Goal: Information Seeking & Learning: Learn about a topic

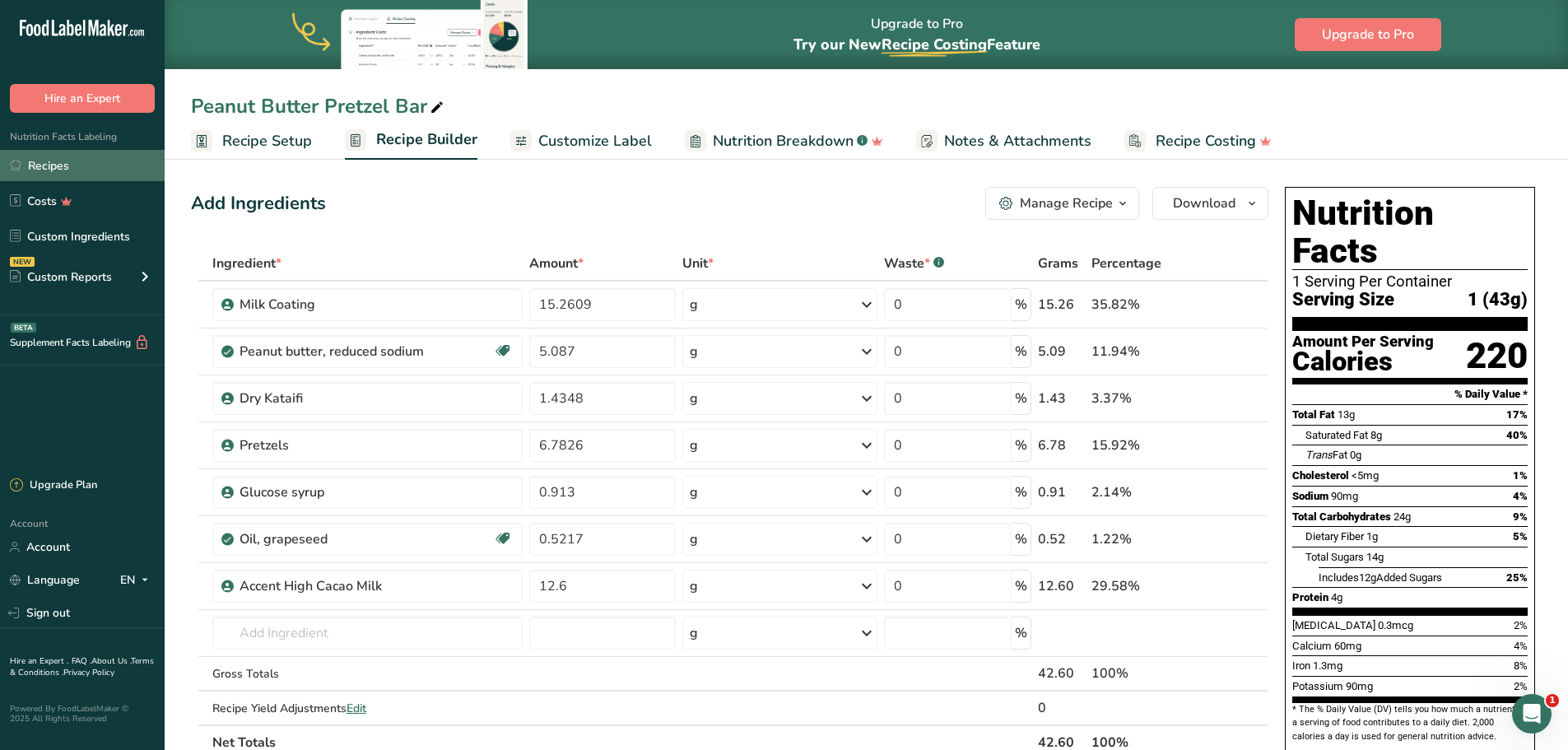
click at [49, 165] on link "Recipes" at bounding box center [82, 165] width 165 height 31
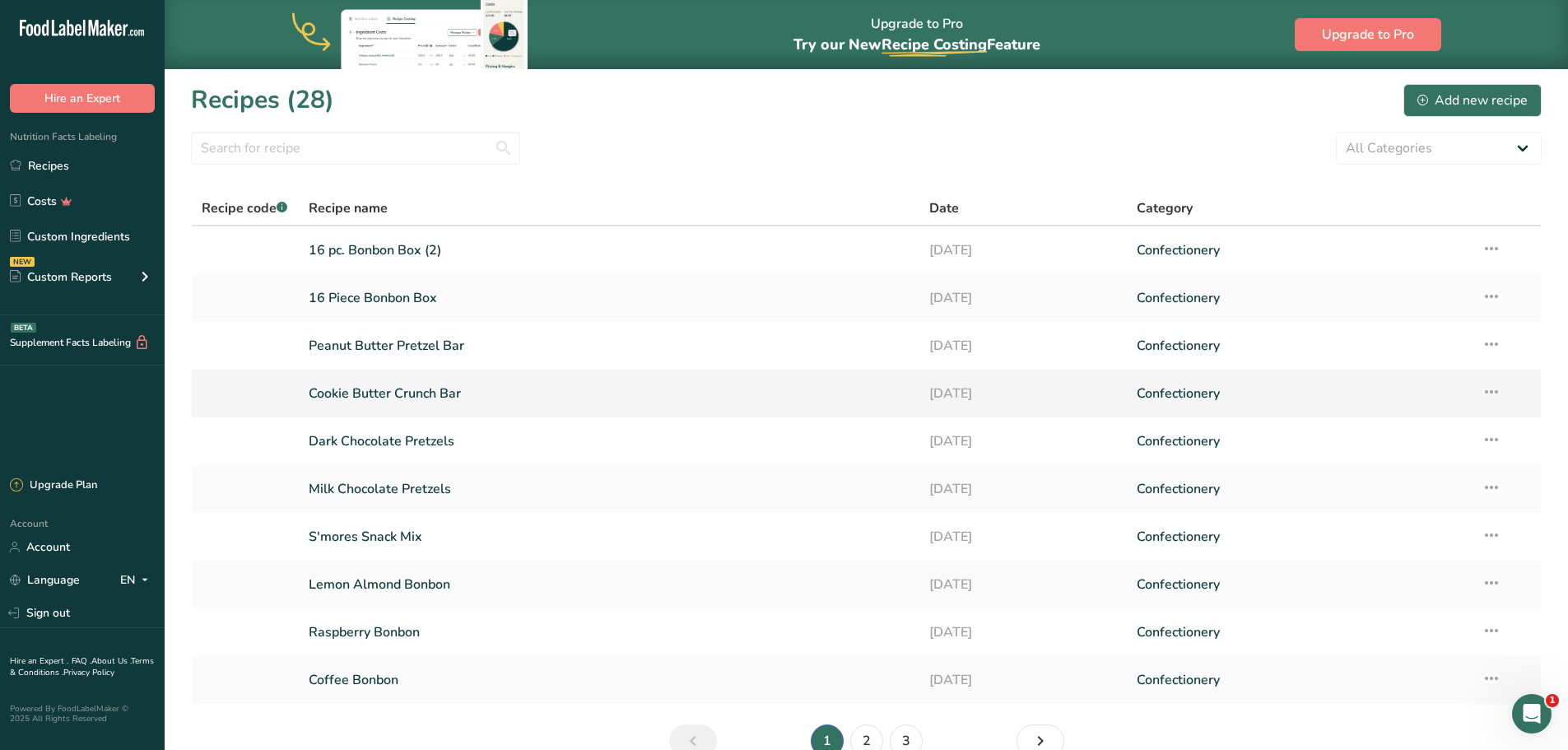
click at [405, 392] on link "Cookie Butter Crunch Bar" at bounding box center [609, 394] width 602 height 35
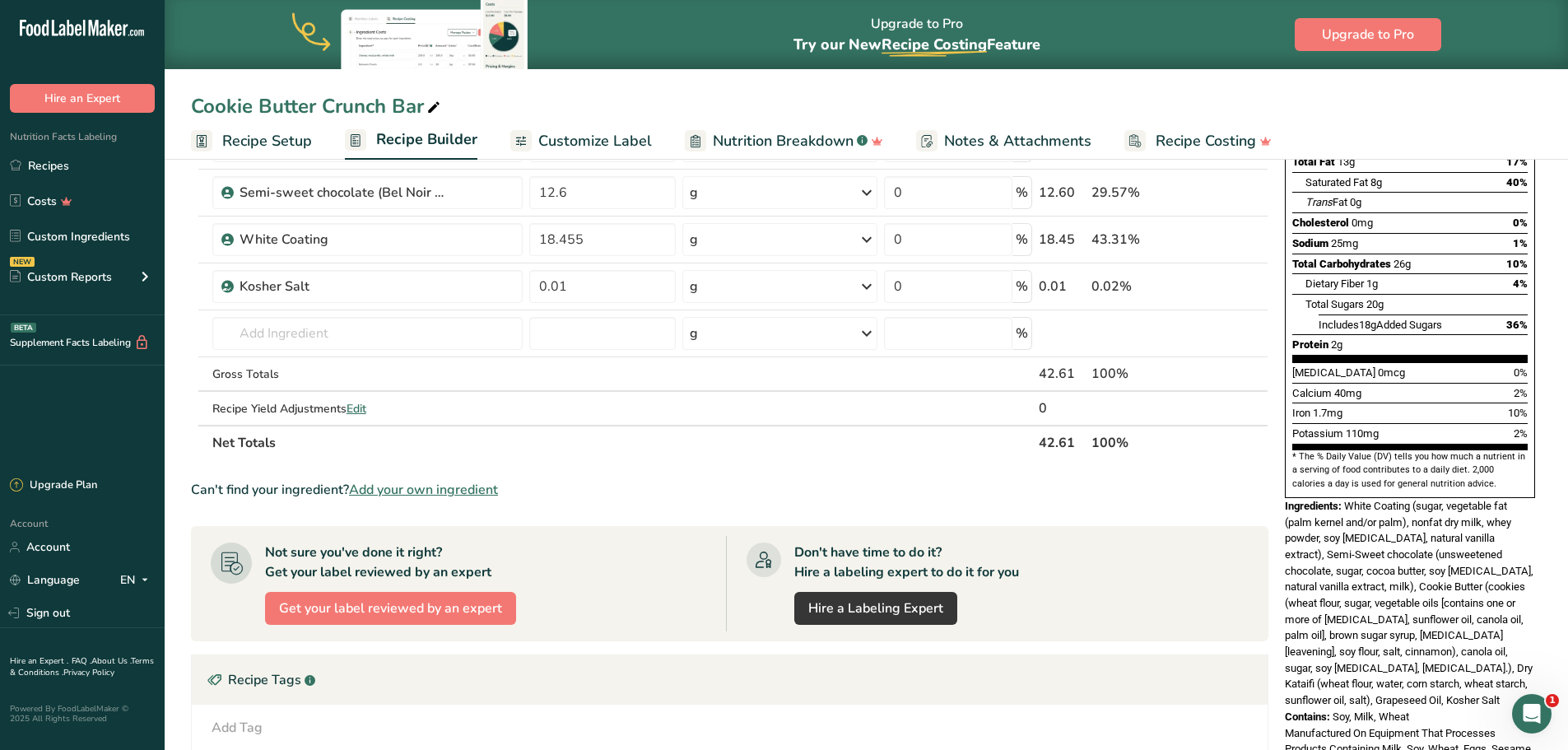
scroll to position [329, 0]
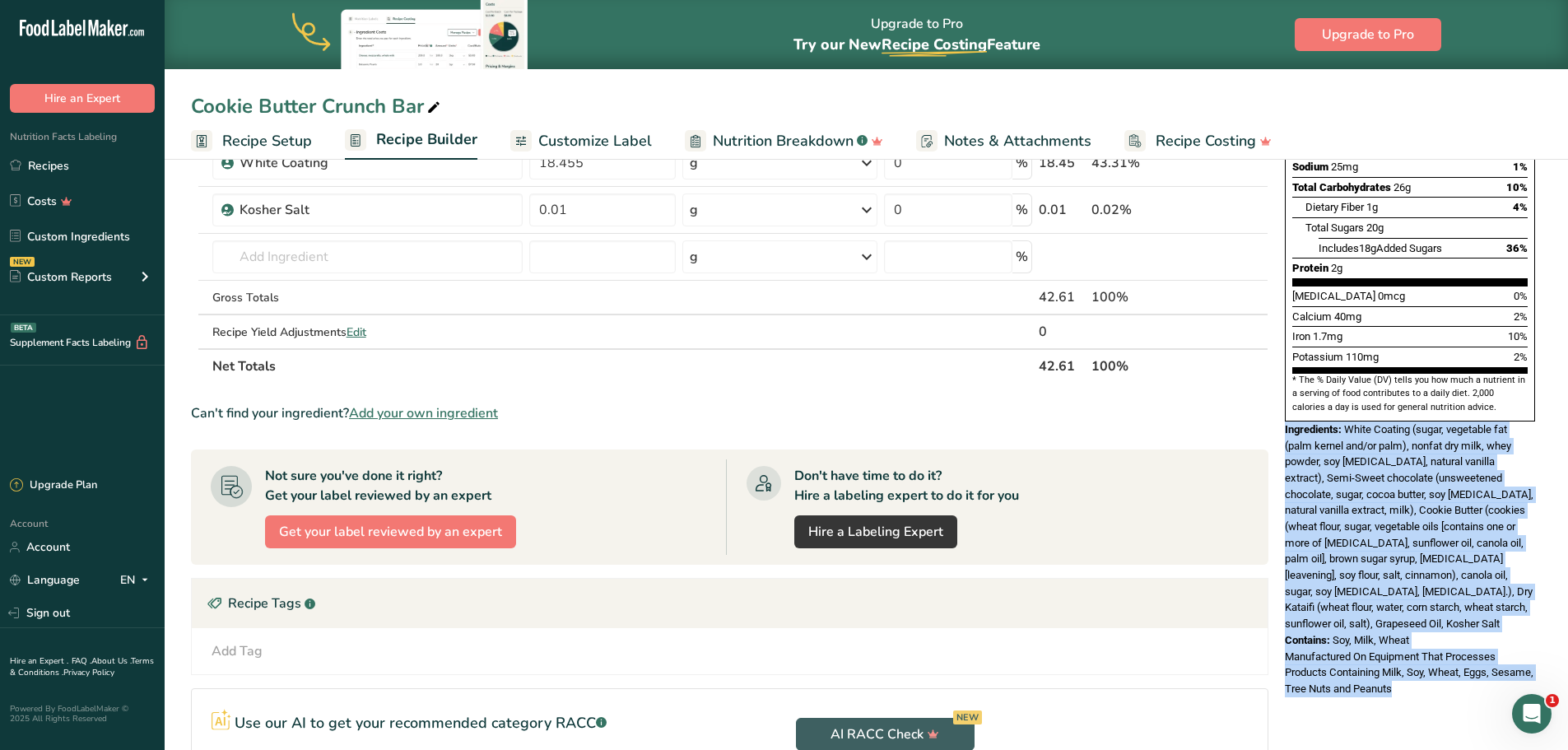
drag, startPoint x: 1450, startPoint y: 651, endPoint x: 1286, endPoint y: 396, distance: 303.2
click at [1286, 396] on div "Nutrition Facts 1 Serving Per Container Serving Size 1 (43g) Amount Per Serving…" at bounding box center [1411, 277] width 264 height 853
copy div "Ingredients: White Coating (sugar, vegetable fat (palm kernel and/or palm), non…"
click at [72, 170] on link "Recipes" at bounding box center [82, 165] width 165 height 31
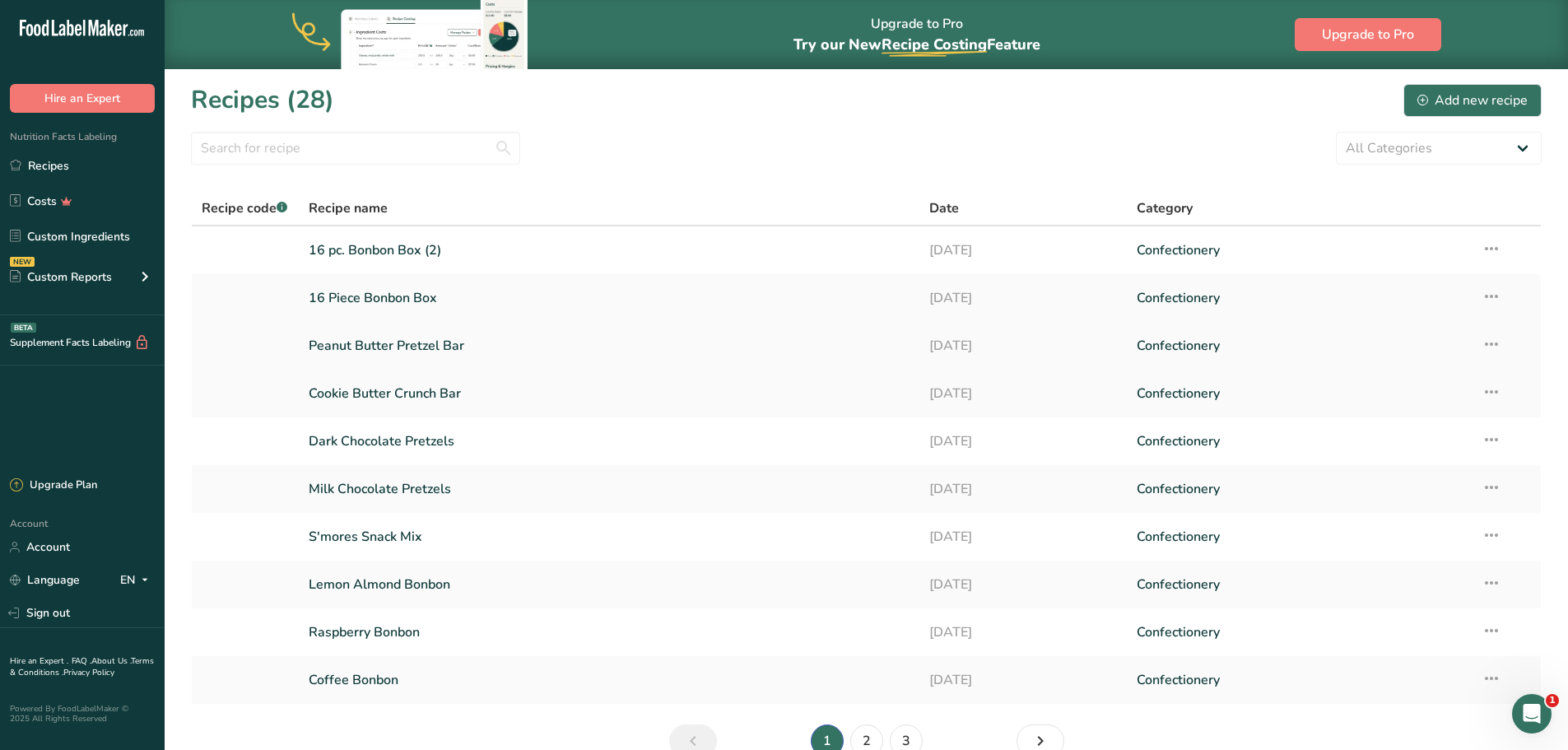
click at [420, 346] on link "Peanut Butter Pretzel Bar" at bounding box center [609, 346] width 602 height 35
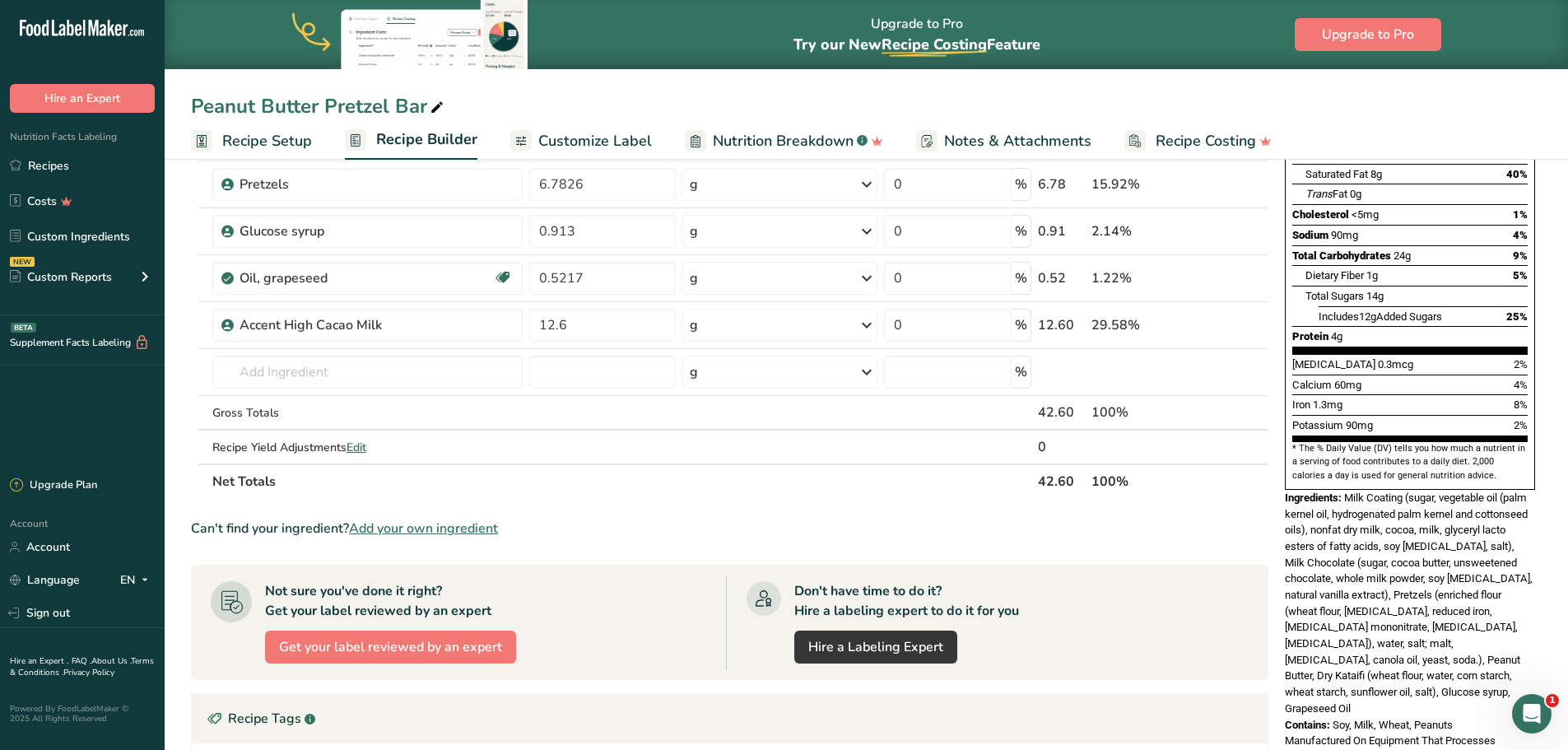
scroll to position [412, 0]
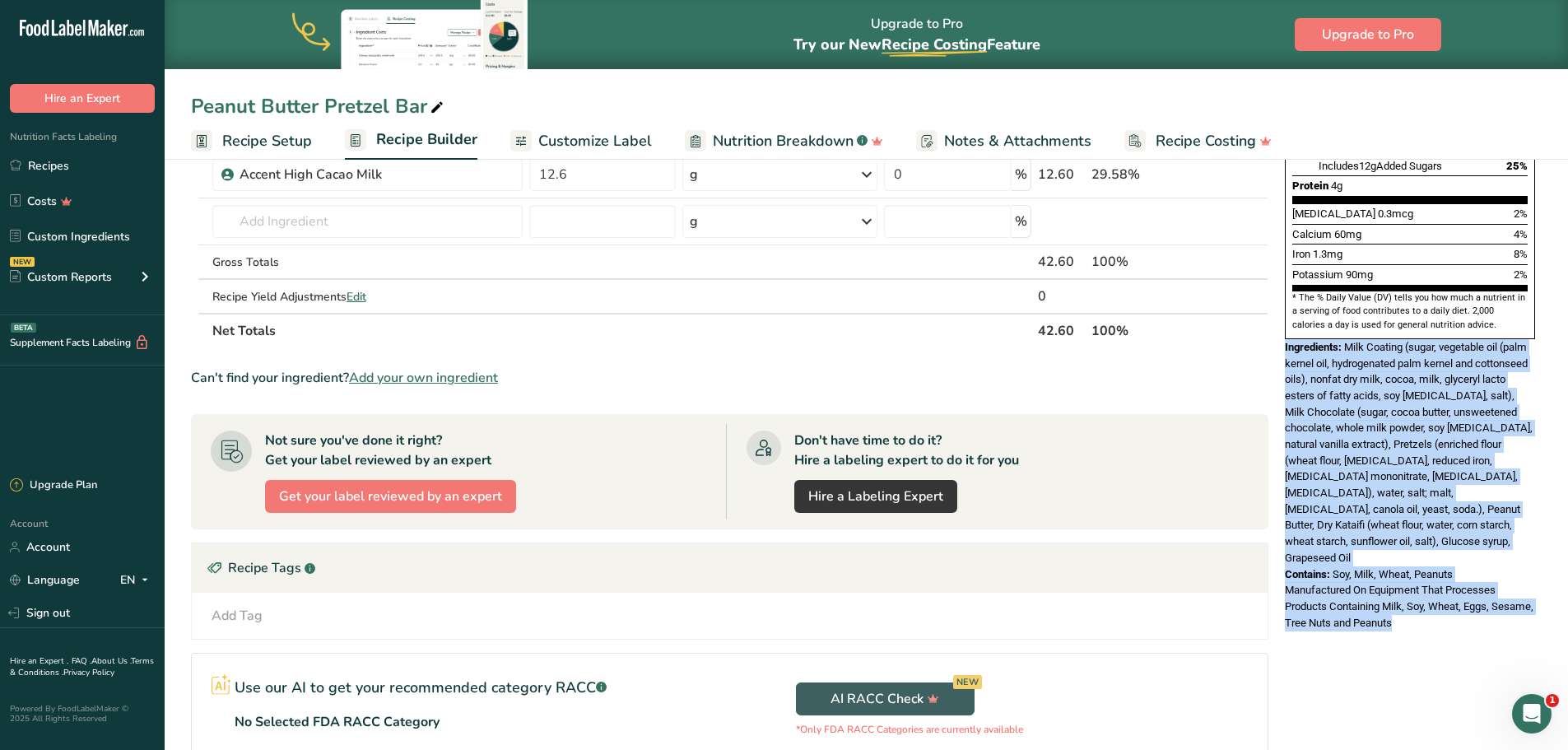
drag, startPoint x: 1457, startPoint y: 553, endPoint x: 1284, endPoint y: 313, distance: 295.9
click at [1284, 313] on div "Nutrition Facts 1 Serving Per Container Serving Size 1 (43g) Amount Per Serving…" at bounding box center [1411, 203] width 264 height 869
copy div "Ingredients: Milk Coating (sugar, vegetable oil (palm kernel oil, hydrogenated …"
